Goal: Information Seeking & Learning: Learn about a topic

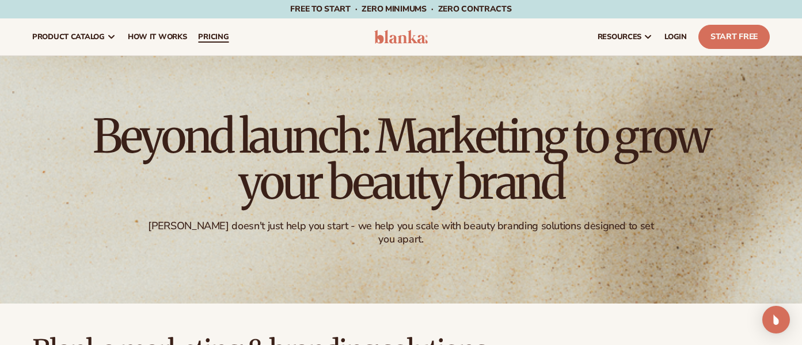
click at [220, 30] on link "pricing" at bounding box center [213, 36] width 42 height 37
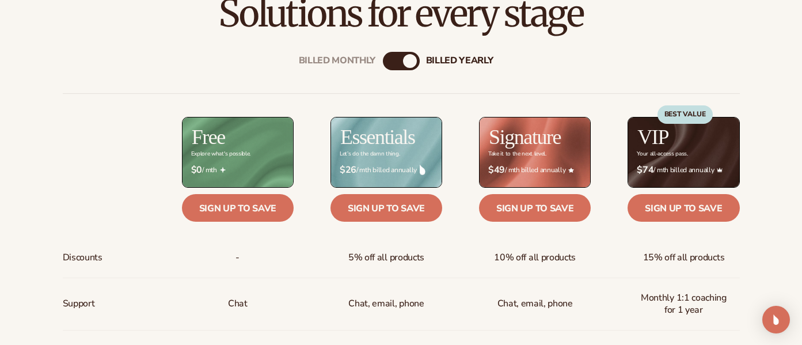
scroll to position [371, 0]
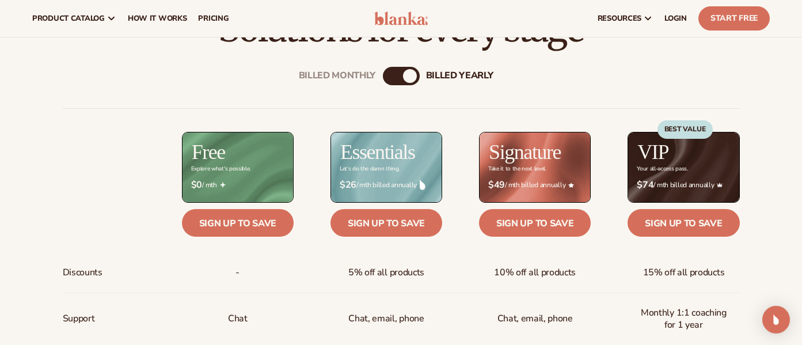
click at [386, 75] on div "Billed Monthly" at bounding box center [390, 76] width 14 height 14
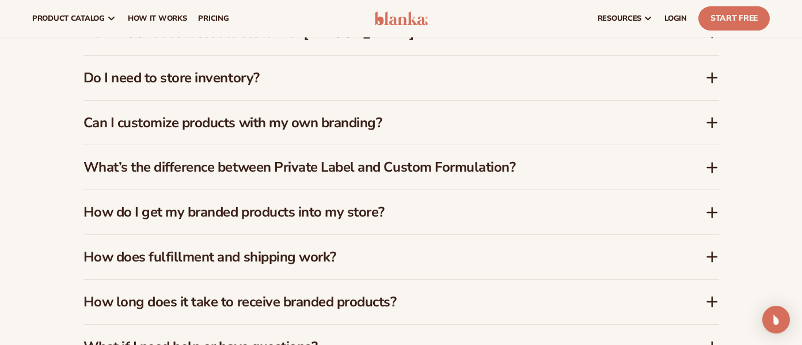
scroll to position [1710, 0]
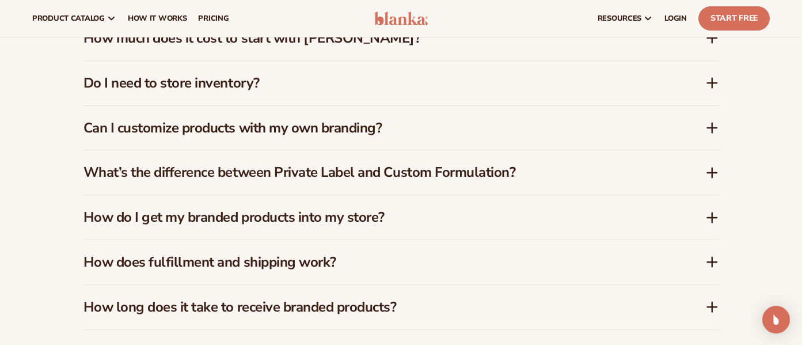
click at [678, 83] on div "Do I need to store inventory?" at bounding box center [401, 83] width 636 height 44
